Goal: Task Accomplishment & Management: Manage account settings

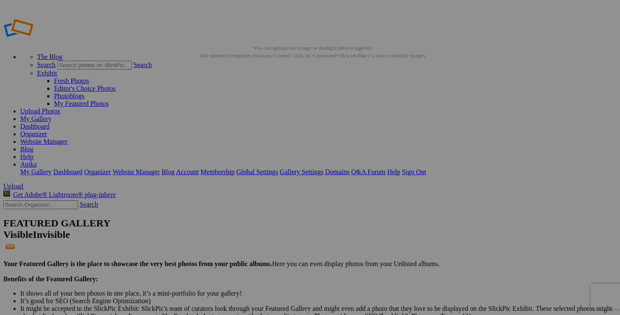
click at [49, 123] on link "Dashboard" at bounding box center [34, 126] width 29 height 7
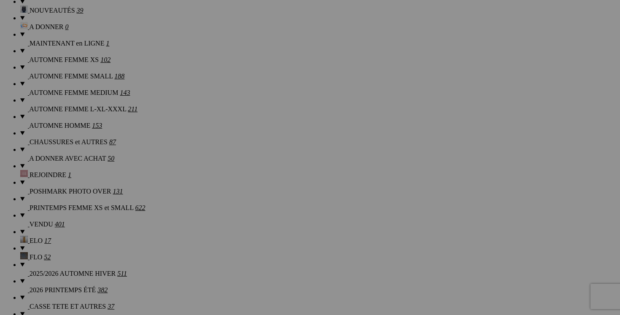
scroll to position [0, 38]
drag, startPoint x: 129, startPoint y: 238, endPoint x: 198, endPoint y: 240, distance: 69.7
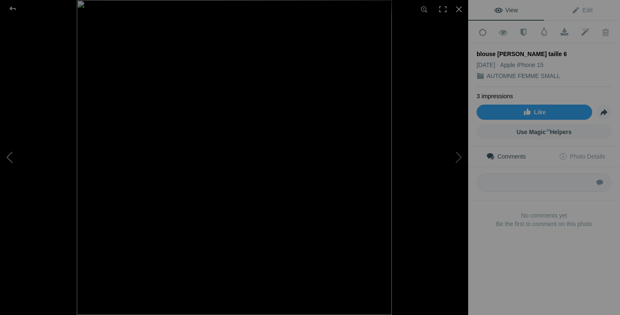
click at [15, 149] on button at bounding box center [31, 158] width 63 height 114
click at [462, 8] on div at bounding box center [459, 9] width 19 height 19
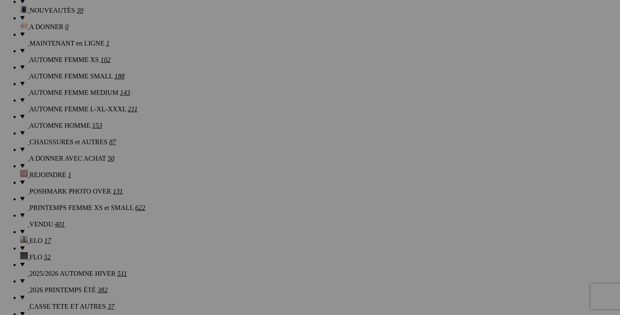
drag, startPoint x: 429, startPoint y: 131, endPoint x: 494, endPoint y: 131, distance: 64.6
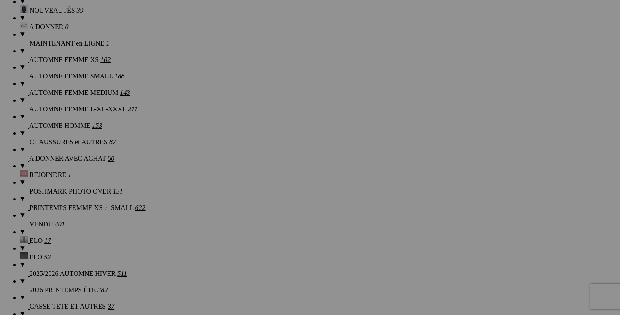
drag, startPoint x: 279, startPoint y: 131, endPoint x: 353, endPoint y: 132, distance: 73.9
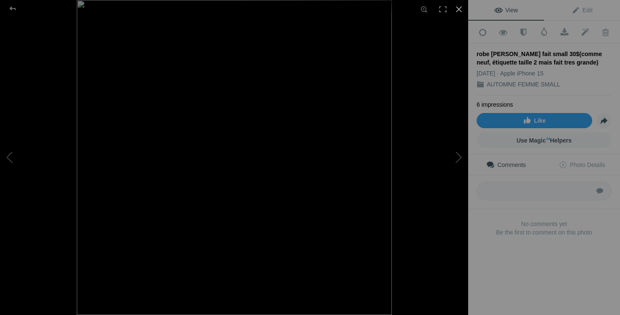
click at [462, 9] on div at bounding box center [459, 9] width 19 height 19
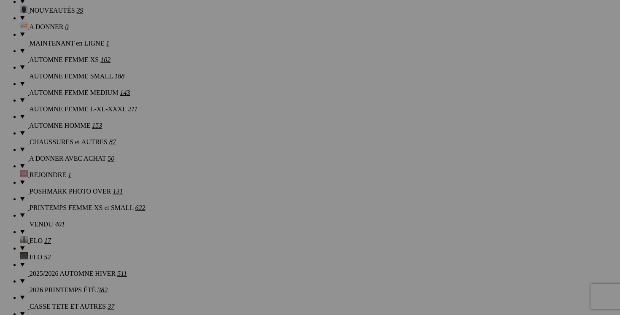
scroll to position [0, 153]
drag, startPoint x: 129, startPoint y: 131, endPoint x: 202, endPoint y: 130, distance: 73.4
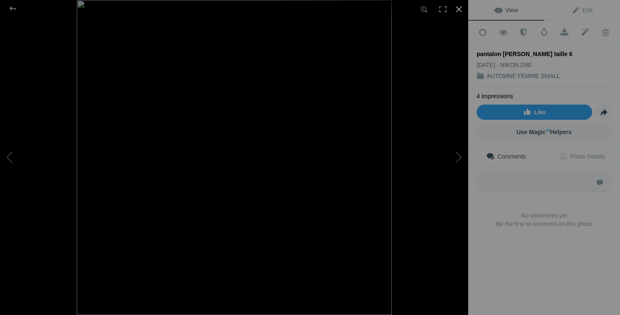
click at [460, 8] on div at bounding box center [459, 9] width 19 height 19
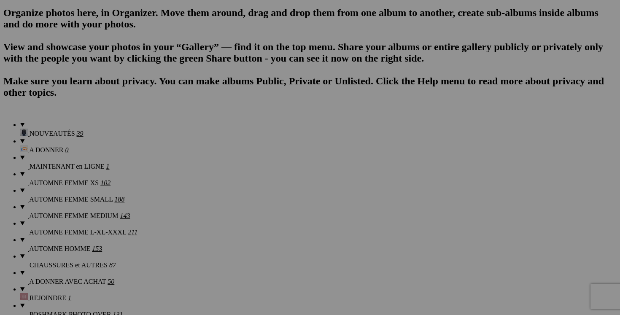
scroll to position [0, 90]
drag, startPoint x: 429, startPoint y: 147, endPoint x: 498, endPoint y: 146, distance: 68.4
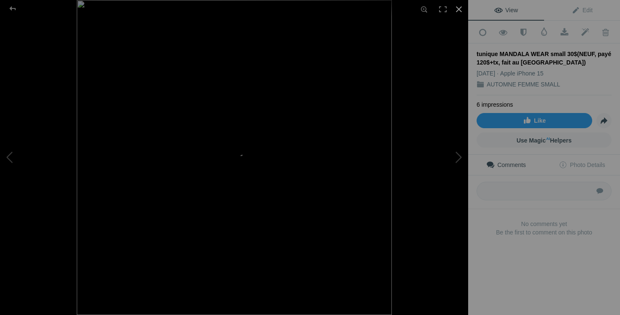
click at [460, 8] on div at bounding box center [459, 9] width 19 height 19
